Goal: Task Accomplishment & Management: Manage account settings

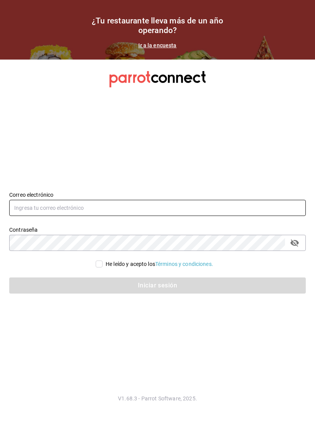
click at [249, 216] on input "text" at bounding box center [157, 208] width 297 height 16
click at [122, 209] on input "text" at bounding box center [157, 208] width 297 height 16
type input "restauranteflammimgos.ad@gmail.com"
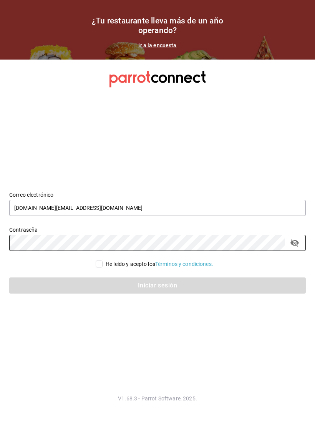
click at [295, 248] on icon "passwordField" at bounding box center [294, 242] width 9 height 9
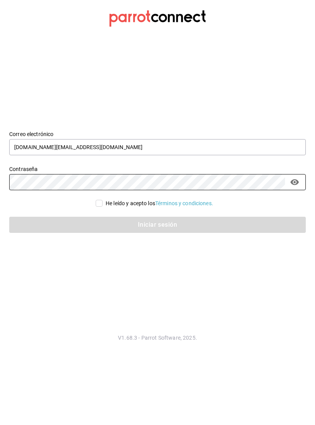
click at [98, 261] on input "He leído y acepto los Términos y condiciones." at bounding box center [99, 264] width 7 height 7
checkbox input "true"
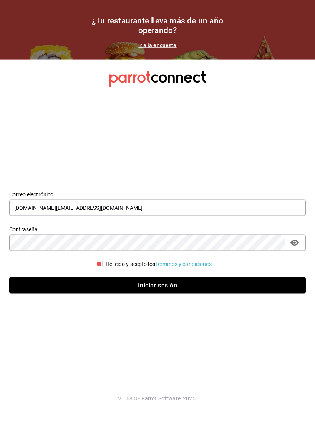
click at [196, 289] on button "Iniciar sesión" at bounding box center [157, 285] width 297 height 16
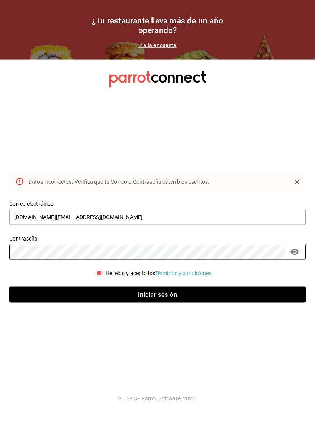
click at [235, 296] on button "Iniciar sesión" at bounding box center [157, 295] width 297 height 16
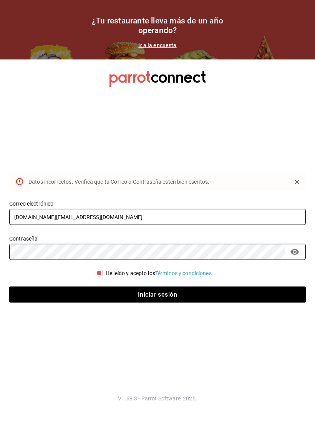
click at [64, 218] on input "restauranteflammimgos.ad@gmail.com" at bounding box center [157, 217] width 297 height 16
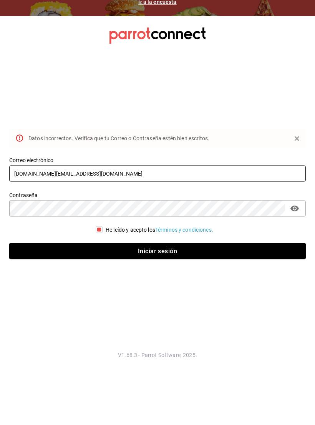
type input "restauranteflammingos.ad@gmail.com"
click at [213, 287] on button "Iniciar sesión" at bounding box center [157, 295] width 297 height 16
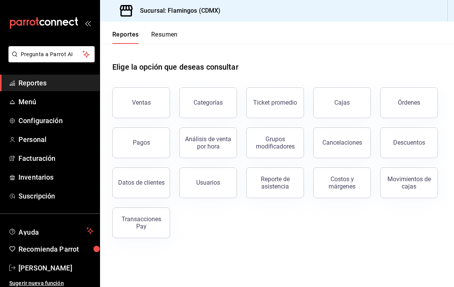
click at [30, 103] on span "Menú" at bounding box center [55, 101] width 75 height 10
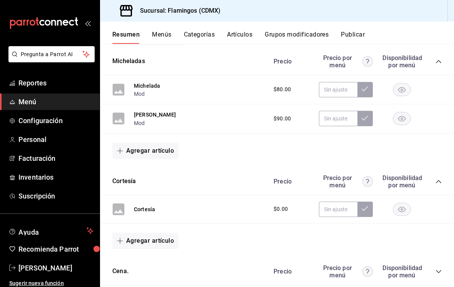
scroll to position [50, 0]
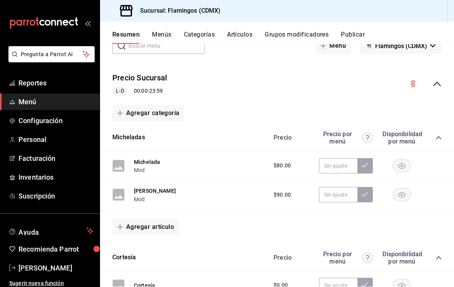
click at [247, 34] on button "Artículos" at bounding box center [239, 37] width 25 height 13
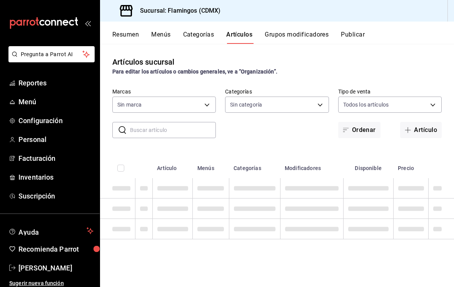
type input "51952372-ee4d-4c91-b3ce-b543746027a6"
type input "cb965f30-081d-4eb3-977e-f8136708cae6,f30b2214-7966-480d-ac42-18331252359b,0e144…"
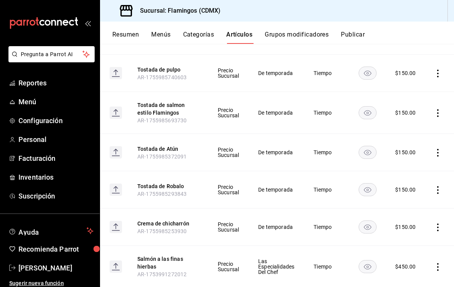
scroll to position [0, 22]
click at [315, 189] on icon "actions" at bounding box center [438, 190] width 8 height 8
click at [315, 208] on span "Editar" at bounding box center [414, 207] width 20 height 8
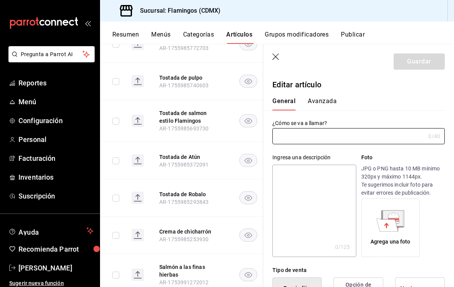
type input "Tostada de Robalo"
type input "$150.00"
type input "AR-1755985293843"
click at [315, 98] on button "Avanzada" at bounding box center [321, 103] width 29 height 13
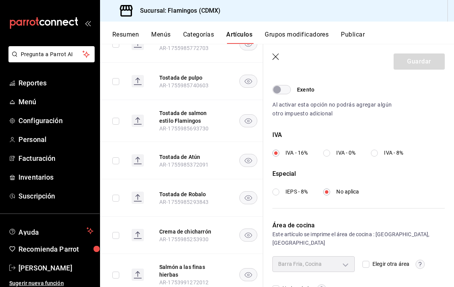
scroll to position [243, 0]
click at [315, 256] on div "Barra Fria, Cocina" at bounding box center [313, 263] width 82 height 15
click at [315, 261] on input "Elegir otra área" at bounding box center [365, 264] width 7 height 7
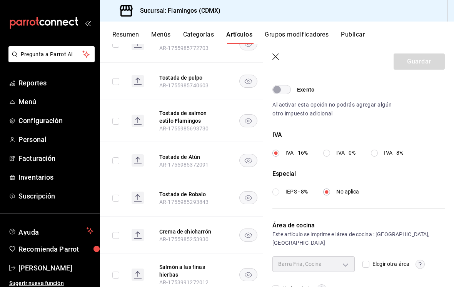
checkbox input "true"
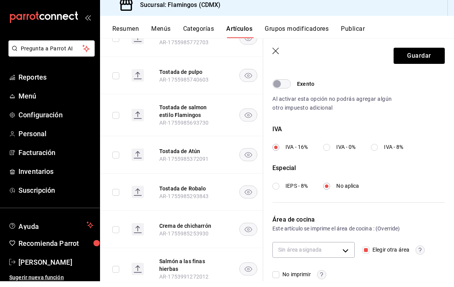
scroll to position [0, 0]
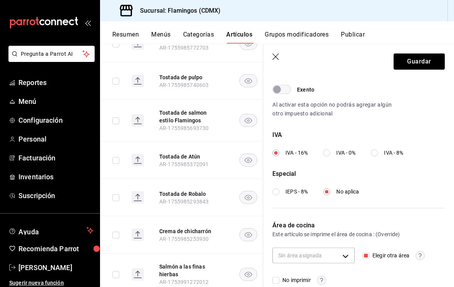
click at [315, 255] on body "Pregunta a Parrot AI Reportes Menú Configuración Personal Facturación Inventari…" at bounding box center [227, 143] width 454 height 287
click at [315, 272] on span "Barra Fria" at bounding box center [320, 273] width 56 height 8
type input "02e57daa-022e-4125-935c-bd8a0562fb39"
checkbox input "true"
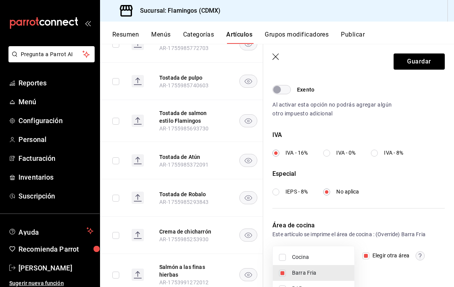
click at [315, 63] on div at bounding box center [227, 143] width 454 height 287
click at [315, 62] on button "Guardar" at bounding box center [418, 61] width 51 height 16
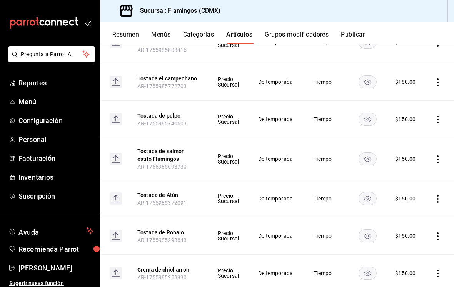
scroll to position [0, 22]
click at [315, 200] on icon "actions" at bounding box center [438, 199] width 8 height 8
click at [315, 217] on span "Editar" at bounding box center [414, 216] width 20 height 8
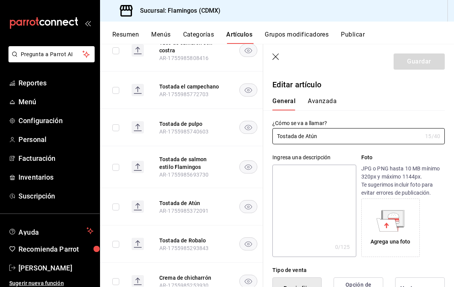
scroll to position [-2, 0]
click at [315, 103] on button "Avanzada" at bounding box center [321, 103] width 29 height 13
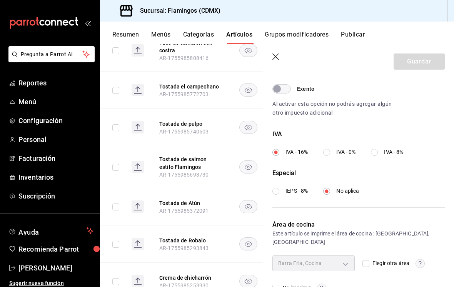
scroll to position [243, 0]
click at [315, 261] on input "Elegir otra área" at bounding box center [365, 264] width 7 height 7
checkbox input "true"
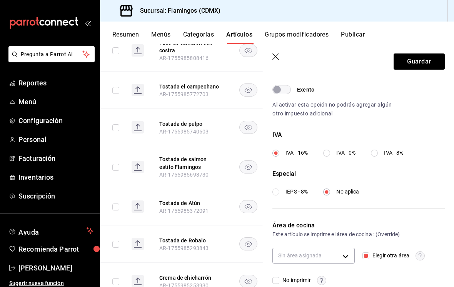
click at [315, 251] on body "Pregunta a Parrot AI Reportes Menú Configuración Personal Facturación Inventari…" at bounding box center [227, 143] width 454 height 287
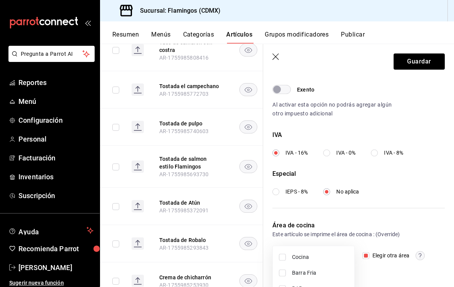
click at [283, 272] on input "checkbox" at bounding box center [282, 272] width 7 height 7
checkbox input "true"
type input "02e57daa-022e-4125-935c-bd8a0562fb39"
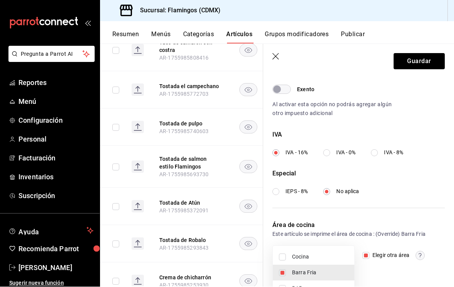
click at [315, 60] on div at bounding box center [227, 143] width 454 height 287
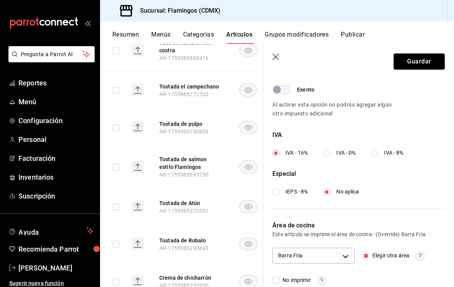
click at [315, 62] on button "Guardar" at bounding box center [418, 61] width 51 height 16
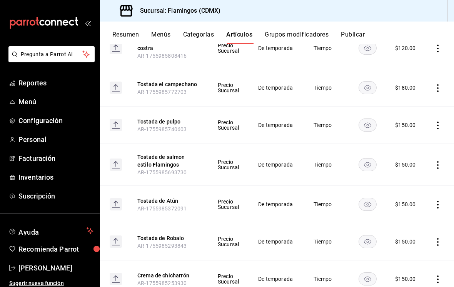
scroll to position [0, 22]
click at [315, 163] on icon "actions" at bounding box center [438, 165] width 8 height 8
click at [315, 181] on span "Editar" at bounding box center [414, 182] width 20 height 8
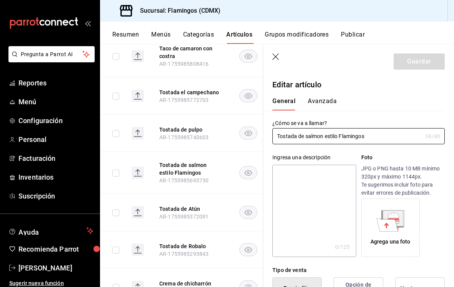
click at [315, 254] on div "Agrega una foto" at bounding box center [390, 227] width 55 height 55
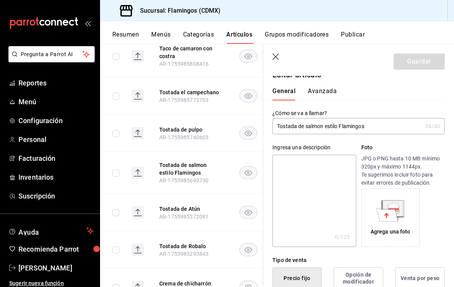
scroll to position [1, 0]
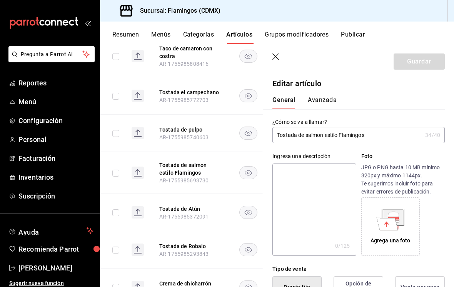
click at [315, 100] on button "Avanzada" at bounding box center [321, 102] width 29 height 13
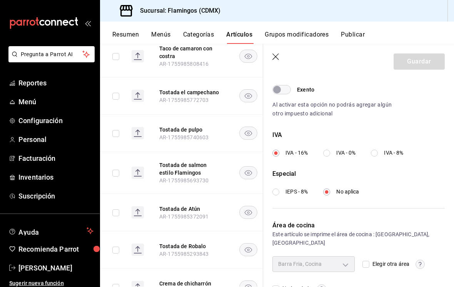
scroll to position [243, 0]
click at [315, 261] on input "Elegir otra área" at bounding box center [365, 264] width 7 height 7
checkbox input "true"
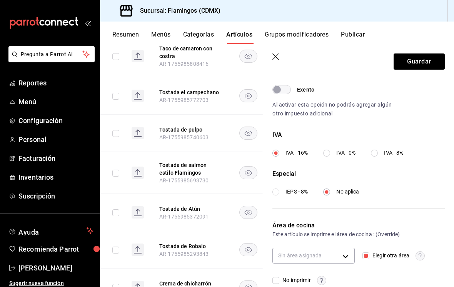
click at [315, 255] on body "Pregunta a Parrot AI Reportes Menú Configuración Personal Facturación Inventari…" at bounding box center [227, 143] width 454 height 287
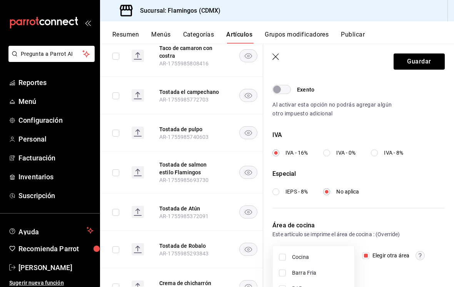
click at [284, 269] on input "checkbox" at bounding box center [282, 272] width 7 height 7
checkbox input "true"
type input "02e57daa-022e-4125-935c-bd8a0562fb39"
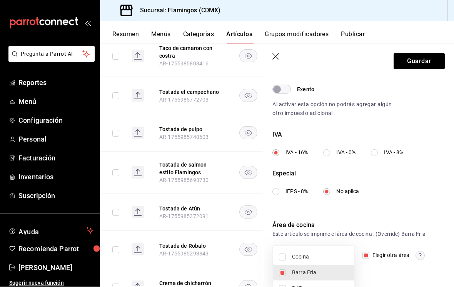
click at [315, 59] on div at bounding box center [227, 143] width 454 height 287
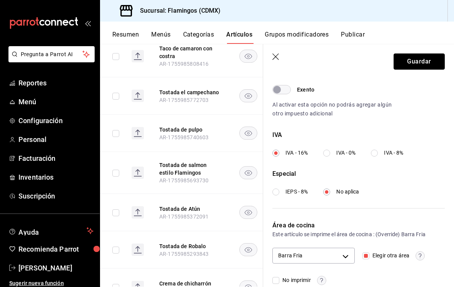
click at [315, 61] on button "Guardar" at bounding box center [418, 61] width 51 height 16
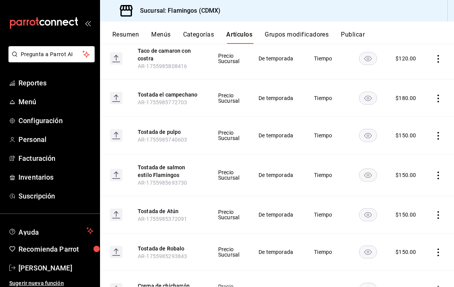
scroll to position [0, 22]
click at [315, 135] on icon "actions" at bounding box center [438, 136] width 8 height 8
click at [315, 153] on span "Editar" at bounding box center [414, 153] width 20 height 8
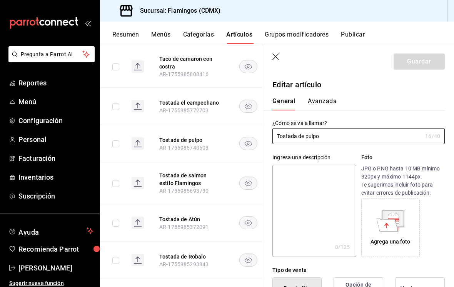
click at [315, 101] on button "Avanzada" at bounding box center [321, 103] width 29 height 13
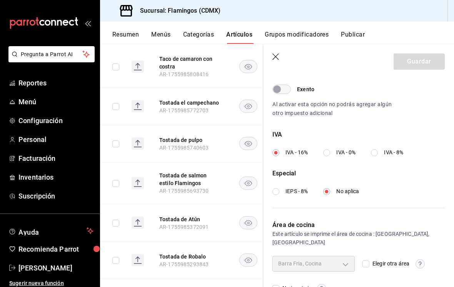
scroll to position [243, 0]
click at [315, 261] on input "Elegir otra área" at bounding box center [365, 264] width 7 height 7
checkbox input "true"
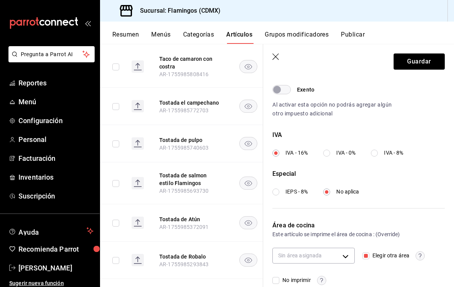
click at [315, 252] on body "Pregunta a Parrot AI Reportes Menú Configuración Personal Facturación Inventari…" at bounding box center [227, 143] width 454 height 287
click at [315, 273] on span "Barra Fria" at bounding box center [320, 273] width 56 height 8
type input "02e57daa-022e-4125-935c-bd8a0562fb39"
checkbox input "true"
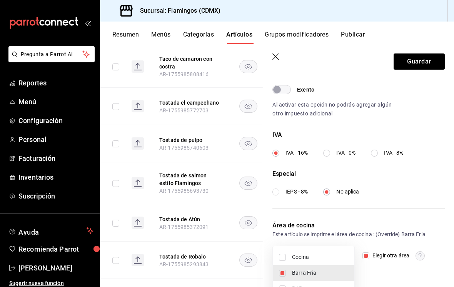
click at [315, 58] on div at bounding box center [227, 143] width 454 height 287
click at [315, 60] on button "Guardar" at bounding box center [418, 61] width 51 height 16
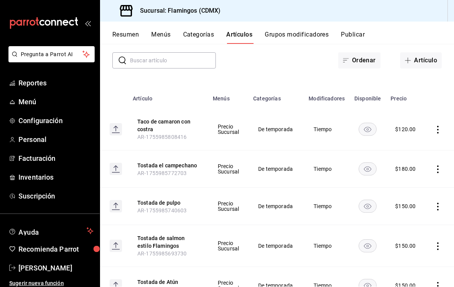
scroll to position [0, 22]
click at [315, 168] on icon "actions" at bounding box center [438, 169] width 8 height 8
click at [315, 187] on span "Editar" at bounding box center [414, 187] width 20 height 8
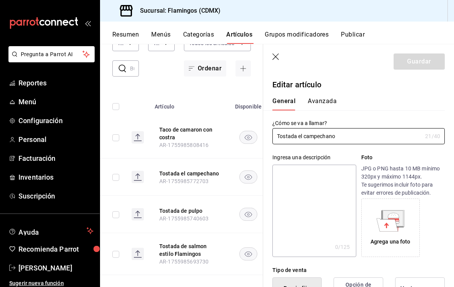
click at [315, 100] on button "Avanzada" at bounding box center [321, 103] width 29 height 13
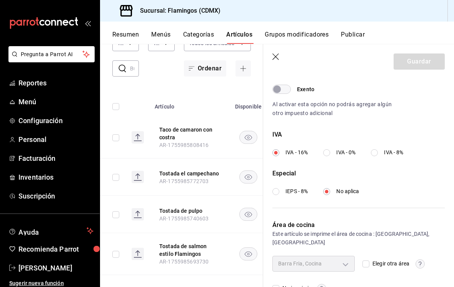
scroll to position [243, 0]
click at [315, 261] on input "Elegir otra área" at bounding box center [365, 264] width 7 height 7
checkbox input "true"
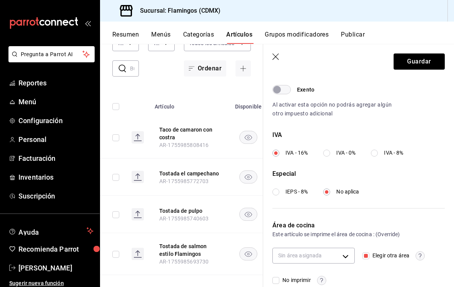
click at [315, 253] on body "Pregunta a Parrot AI Reportes Menú Configuración Personal Facturación Inventari…" at bounding box center [227, 143] width 454 height 287
click at [313, 275] on span "Barra Fria" at bounding box center [320, 273] width 56 height 8
type input "02e57daa-022e-4125-935c-bd8a0562fb39"
checkbox input "true"
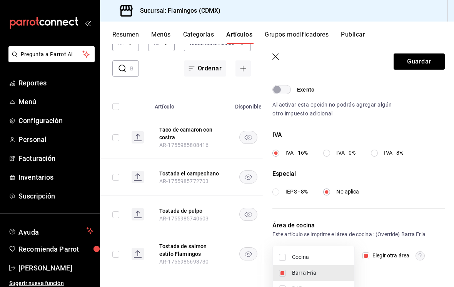
click at [315, 62] on div at bounding box center [227, 143] width 454 height 287
click at [315, 59] on button "Guardar" at bounding box center [418, 61] width 51 height 16
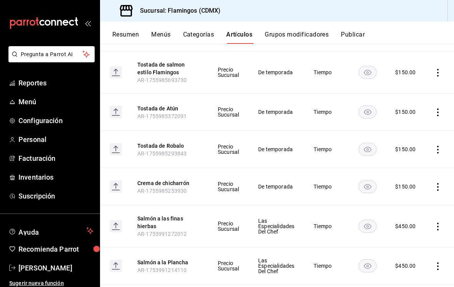
scroll to position [0, 22]
click at [315, 190] on icon "actions" at bounding box center [438, 187] width 8 height 8
click at [315, 204] on span "Editar" at bounding box center [414, 204] width 20 height 8
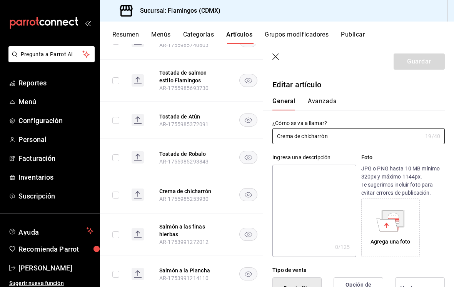
type input "$150.00"
click at [315, 100] on button "Avanzada" at bounding box center [321, 103] width 29 height 13
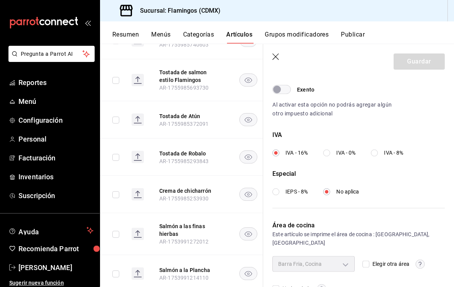
click at [315, 261] on input "Elegir otra área" at bounding box center [365, 264] width 7 height 7
checkbox input "true"
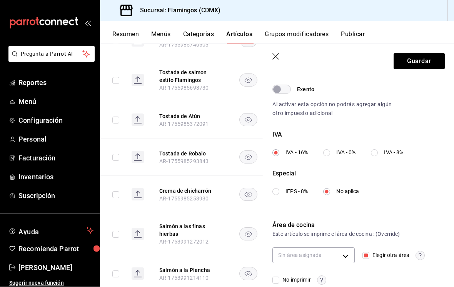
click at [315, 258] on body "Pregunta a Parrot AI Reportes Menú Configuración Personal Facturación Inventari…" at bounding box center [227, 143] width 454 height 287
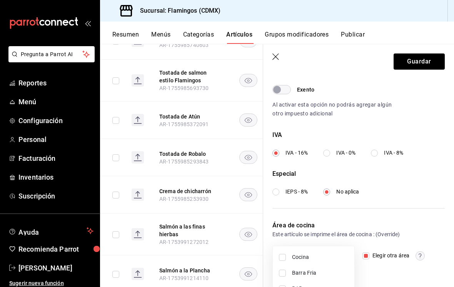
click at [315, 260] on span "Cocina" at bounding box center [320, 257] width 56 height 8
type input "80fd1f25-4b4f-4219-9c7a-2a2c32fadb3f"
checkbox input "true"
click at [315, 60] on div at bounding box center [227, 143] width 454 height 287
click at [315, 63] on button "Guardar" at bounding box center [418, 61] width 51 height 16
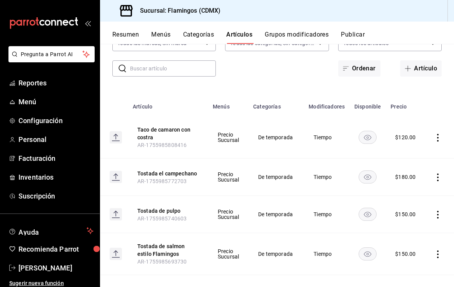
scroll to position [0, 22]
click at [315, 137] on icon "actions" at bounding box center [438, 138] width 8 height 8
click at [315, 153] on span "Editar" at bounding box center [414, 155] width 20 height 8
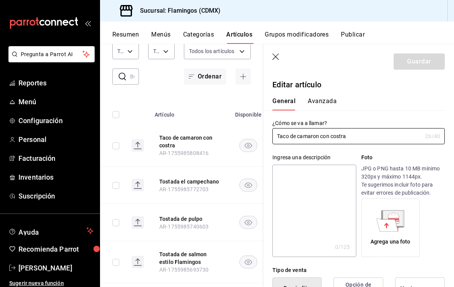
type input "$120.00"
click at [315, 102] on button "Avanzada" at bounding box center [321, 103] width 29 height 13
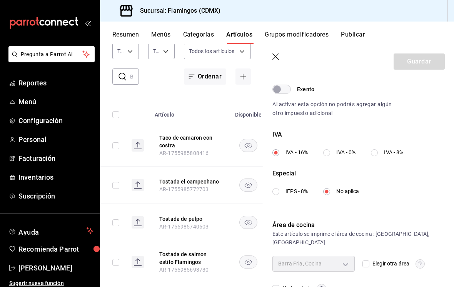
scroll to position [243, 0]
click at [315, 261] on input "Elegir otra área" at bounding box center [365, 264] width 7 height 7
checkbox input "true"
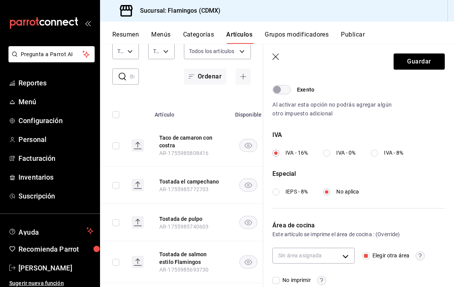
click at [315, 255] on body "Pregunta a Parrot AI Reportes Menú Configuración Personal Facturación Inventari…" at bounding box center [227, 143] width 454 height 287
click at [311, 256] on span "Cocina" at bounding box center [320, 257] width 56 height 8
type input "80fd1f25-4b4f-4219-9c7a-2a2c32fadb3f"
checkbox input "true"
click at [315, 60] on div at bounding box center [227, 143] width 454 height 287
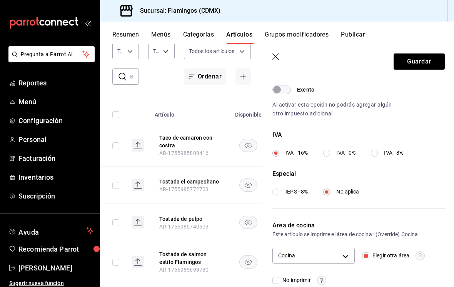
click at [315, 63] on button "Guardar" at bounding box center [418, 61] width 51 height 16
